Goal: Task Accomplishment & Management: Complete application form

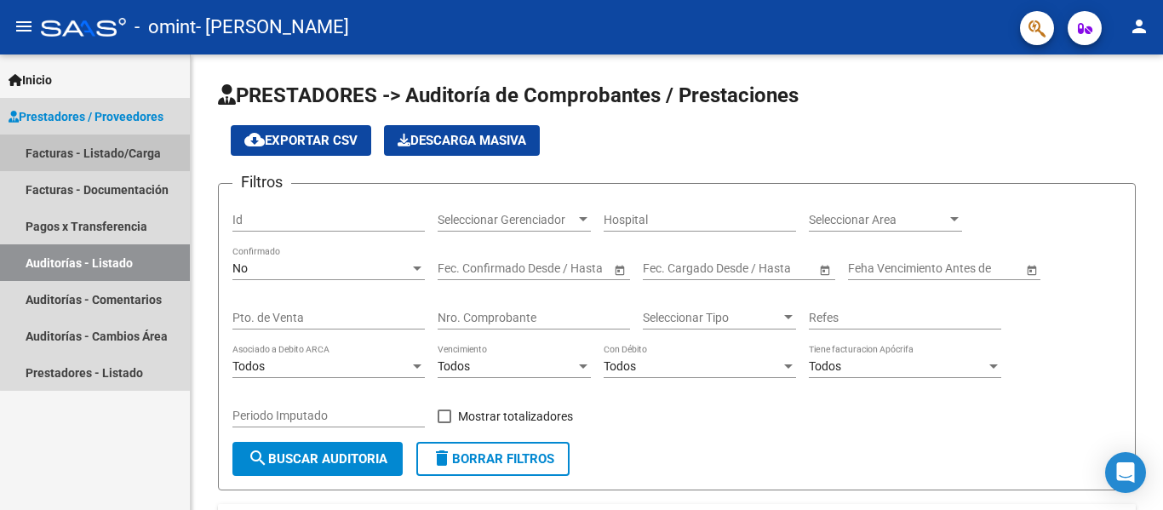
click at [121, 146] on link "Facturas - Listado/Carga" at bounding box center [95, 152] width 190 height 37
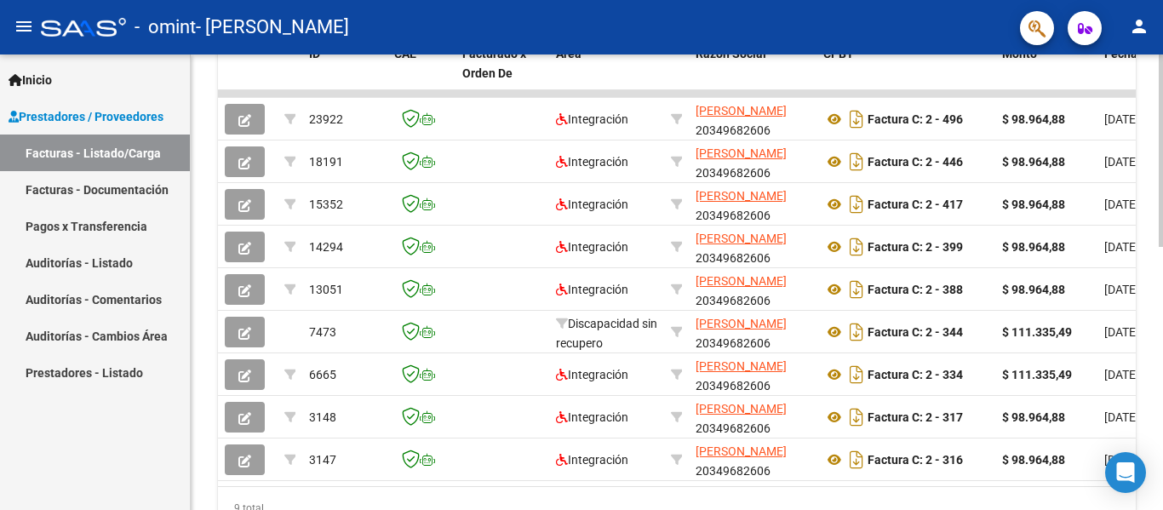
scroll to position [527, 0]
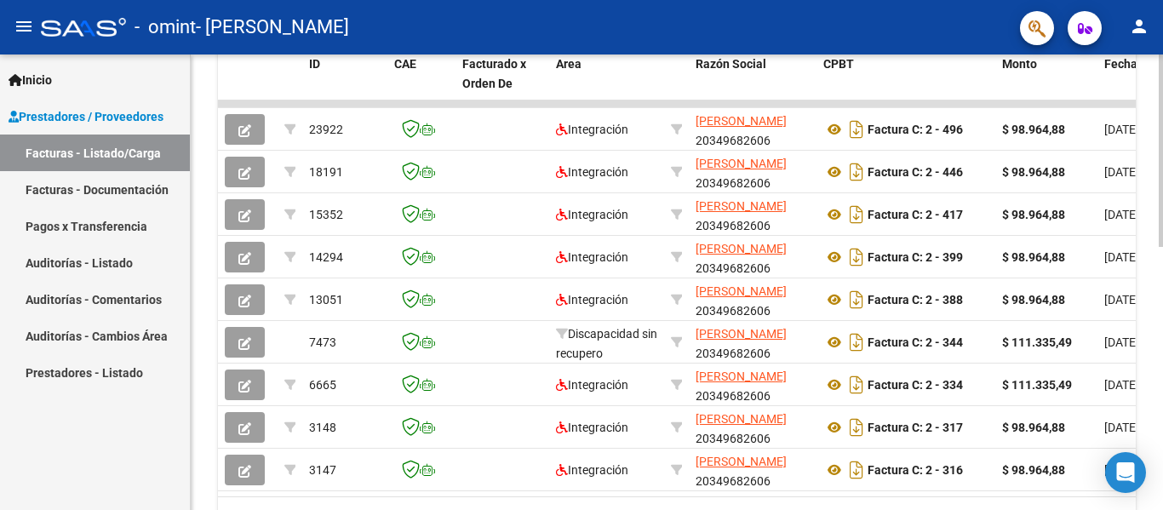
click at [1162, 328] on div at bounding box center [1160, 378] width 4 height 192
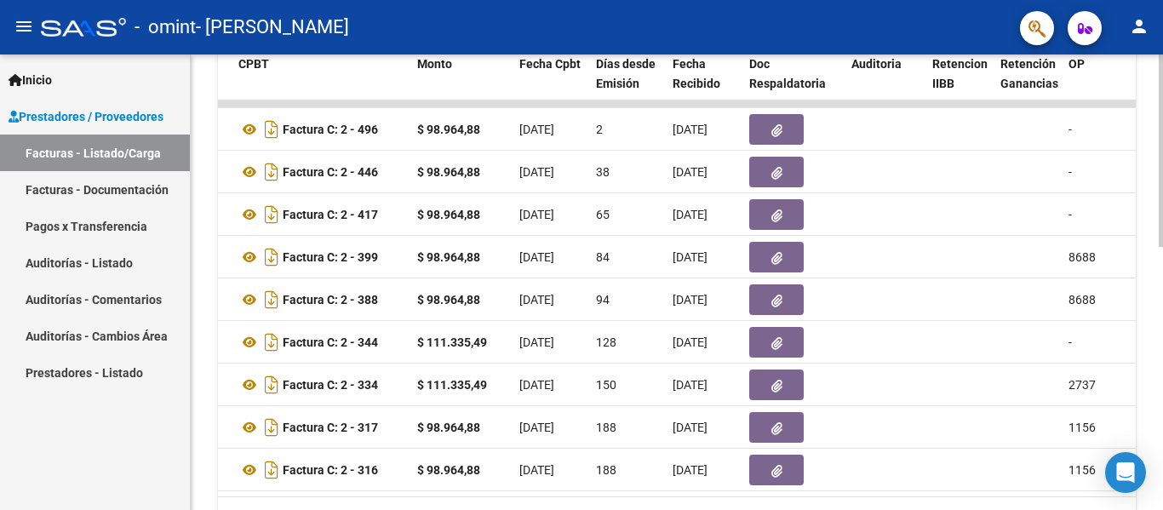
scroll to position [0, 0]
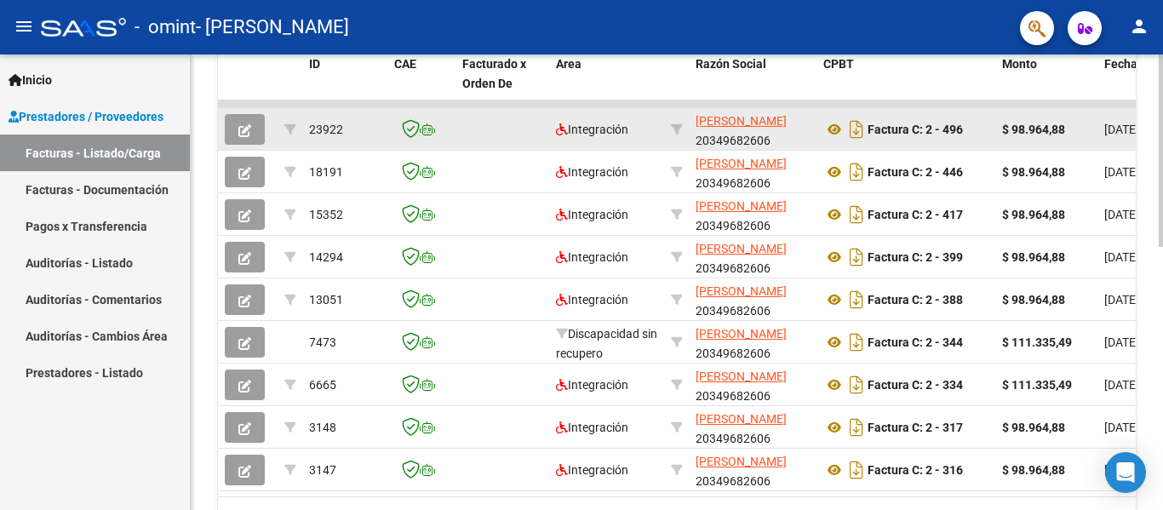
click at [249, 129] on icon "button" at bounding box center [244, 130] width 13 height 13
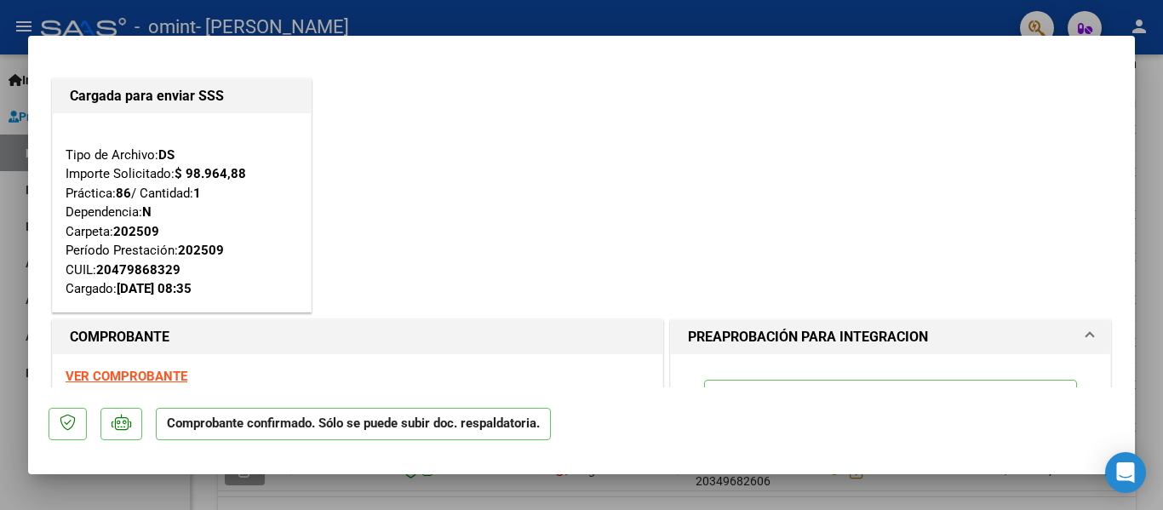
click at [654, 256] on div "Cargada para enviar SSS Tipo de Archivo: DS Importe Solicitado: $ 98.964,88 Prá…" at bounding box center [582, 195] width 1066 height 241
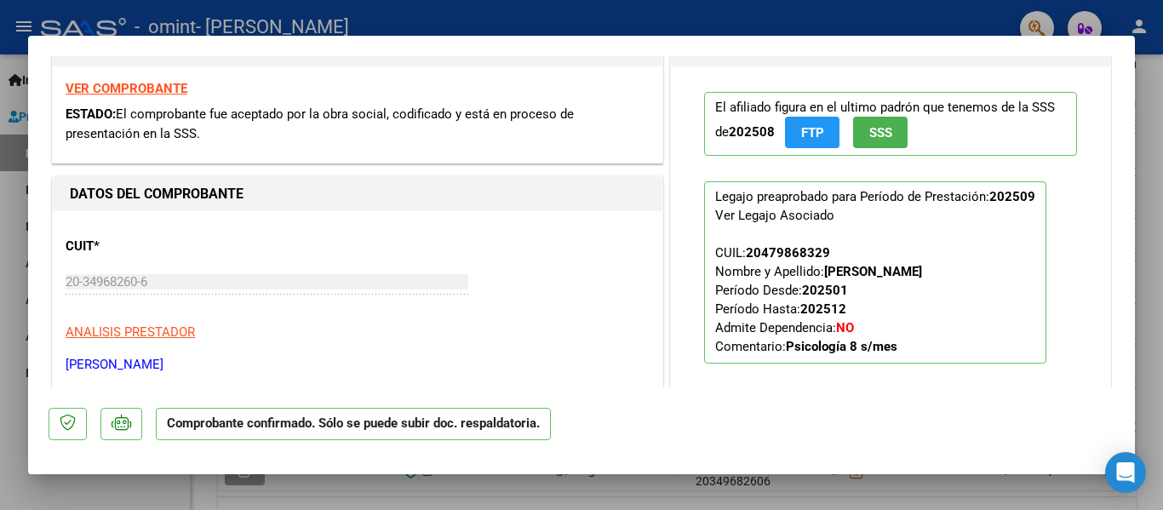
scroll to position [292, 0]
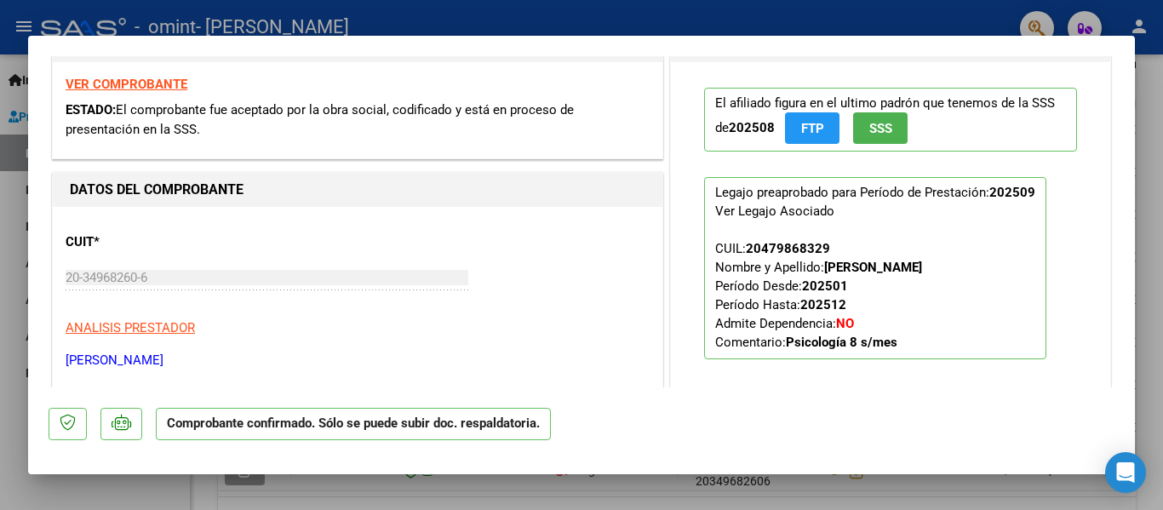
click at [1139, 100] on div at bounding box center [581, 255] width 1163 height 510
type input "$ 0,00"
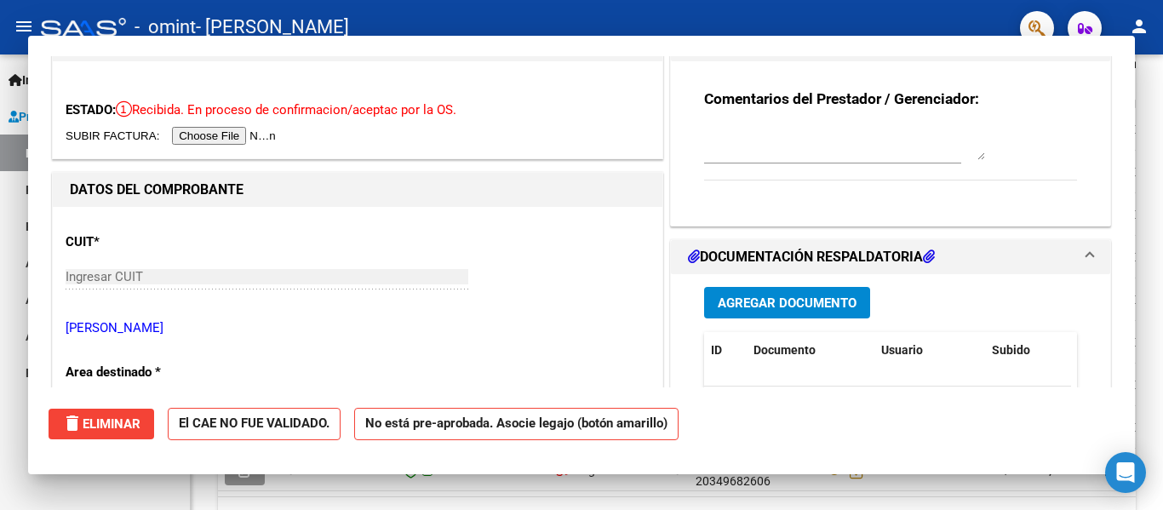
scroll to position [527, 0]
